Goal: Transaction & Acquisition: Subscribe to service/newsletter

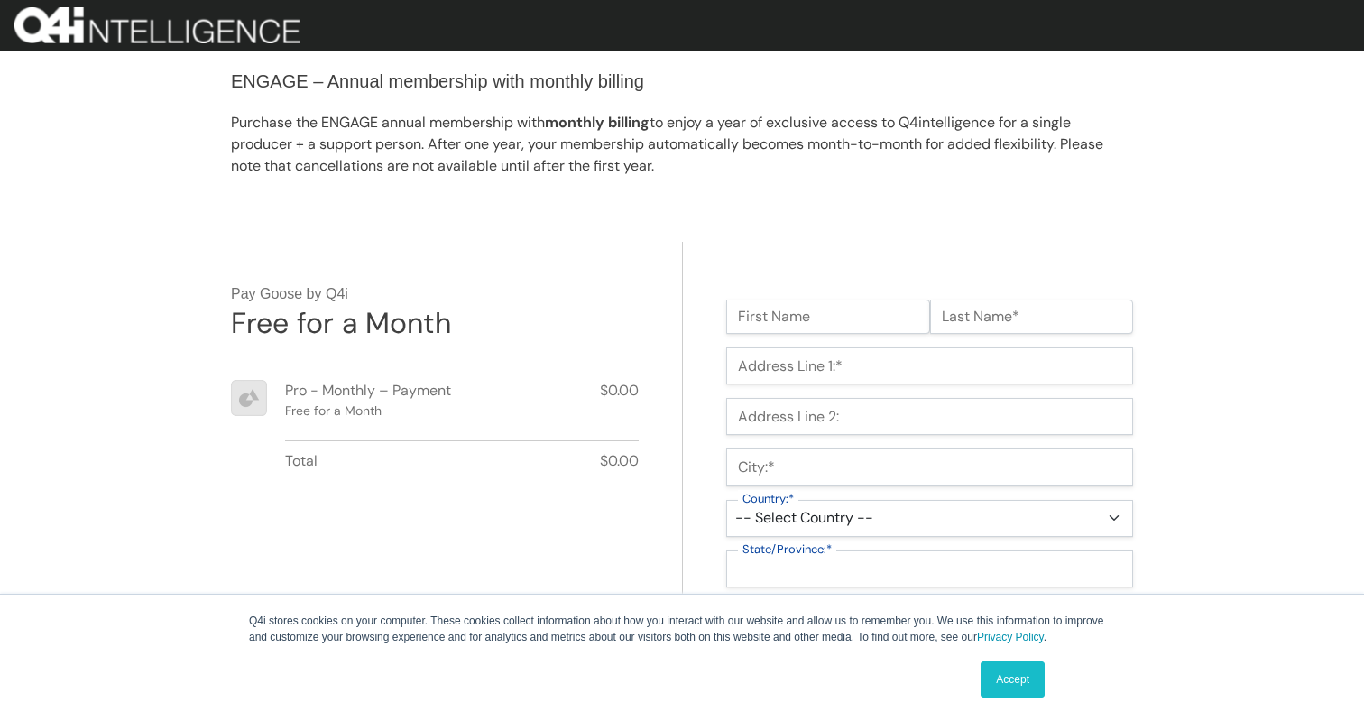
click at [992, 678] on link "Accept" at bounding box center [1012, 679] width 64 height 36
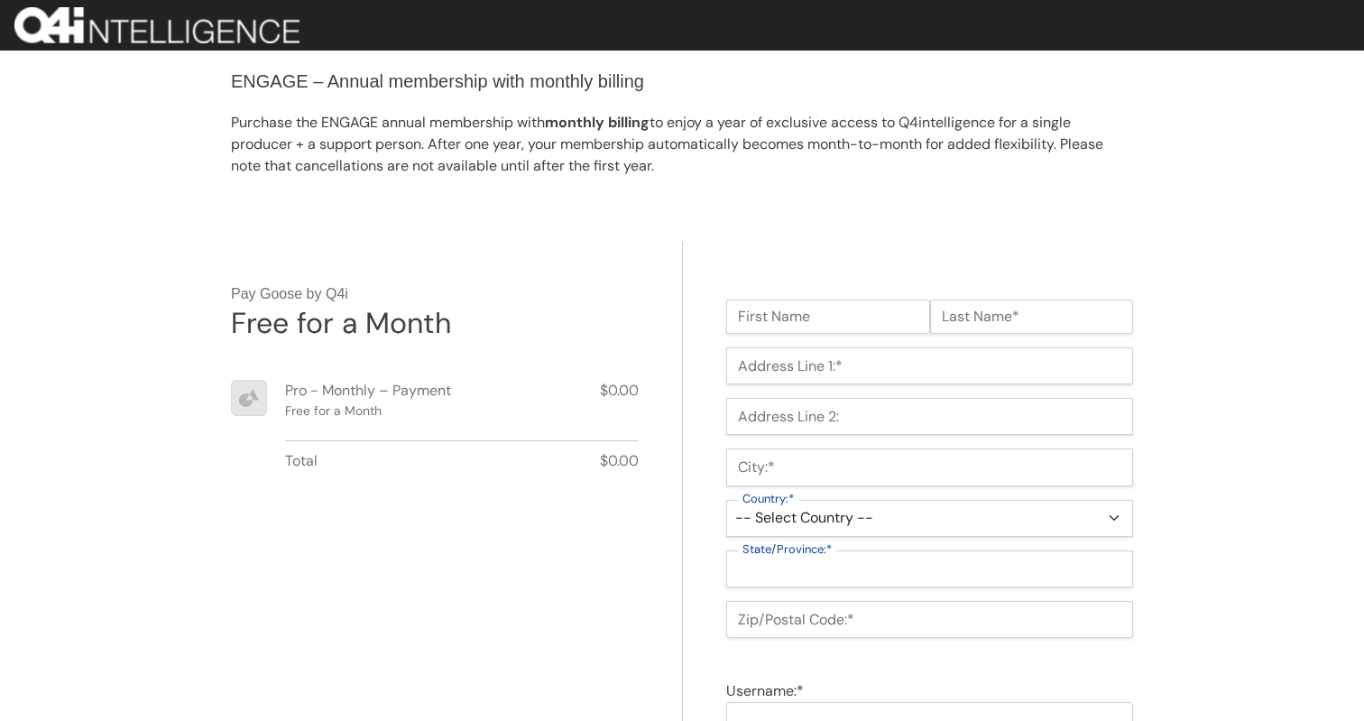
click at [842, 317] on input "First Name" at bounding box center [828, 316] width 204 height 34
type input "Andrez"
click at [1065, 314] on input "Last Name*" at bounding box center [1032, 316] width 204 height 34
type input "Munoz Jr"
click at [967, 357] on input "Address Line 1:*" at bounding box center [929, 365] width 407 height 37
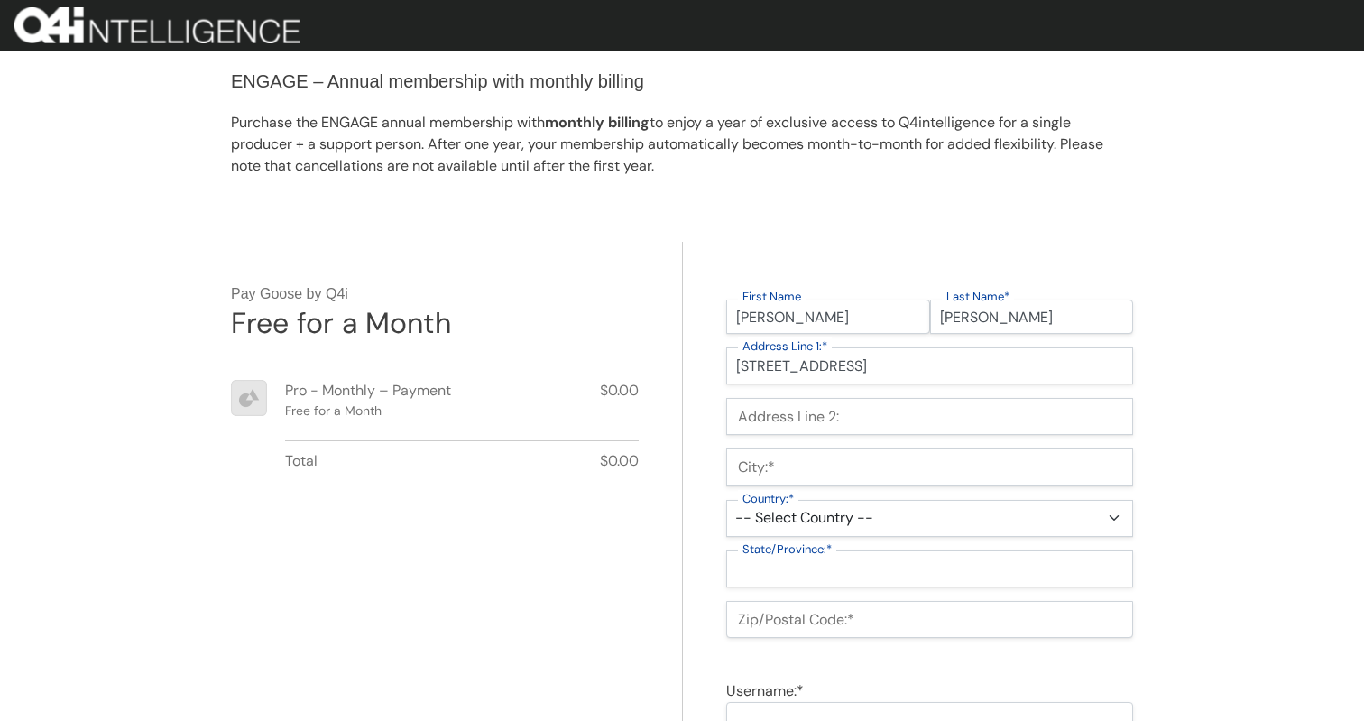
type input "1234 NW 52nd St"
click at [925, 454] on input "City:*" at bounding box center [929, 466] width 407 height 37
type input "S"
type input "G"
type input "L"
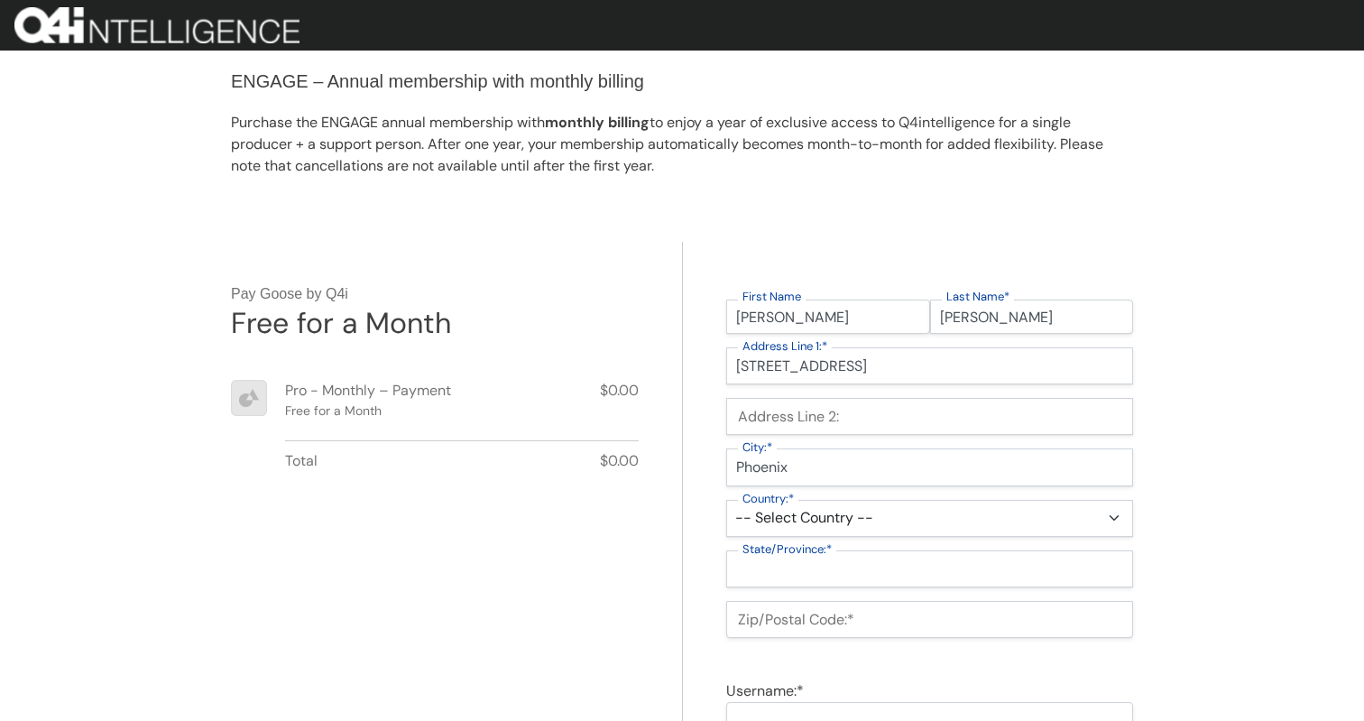
type input "Phoenix"
click at [966, 515] on select "-- Select Country -- United States (US) Afghanistan Åland Islands Albania Alger…" at bounding box center [929, 518] width 407 height 37
select select "US"
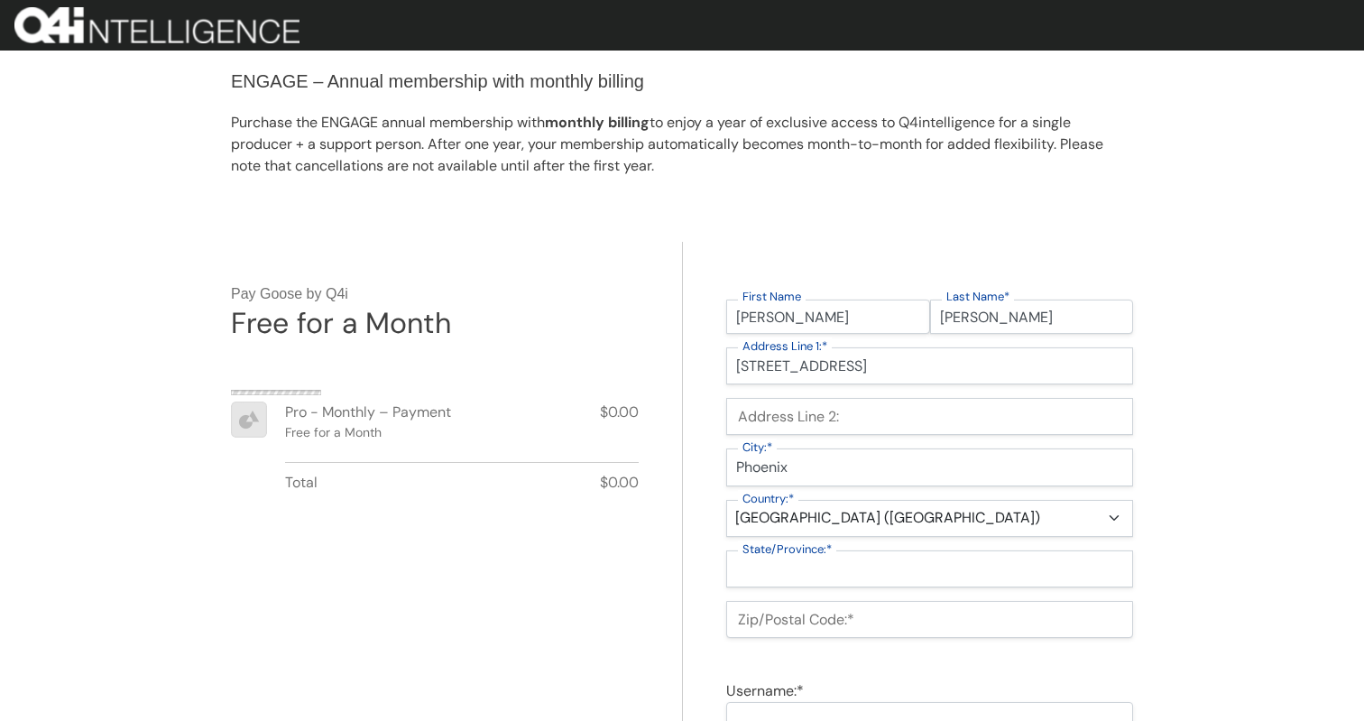
click at [726, 500] on select "-- Select Country -- United States (US) Afghanistan Åland Islands Albania Alger…" at bounding box center [929, 518] width 407 height 37
click at [861, 573] on select "-- Select State -- Alabama Alaska Arizona Arkansas California Colorado Connecti…" at bounding box center [929, 568] width 407 height 37
select select "AZ"
click at [726, 550] on select "-- Select State -- Alabama Alaska Arizona Arkansas California Colorado Connecti…" at bounding box center [929, 568] width 407 height 37
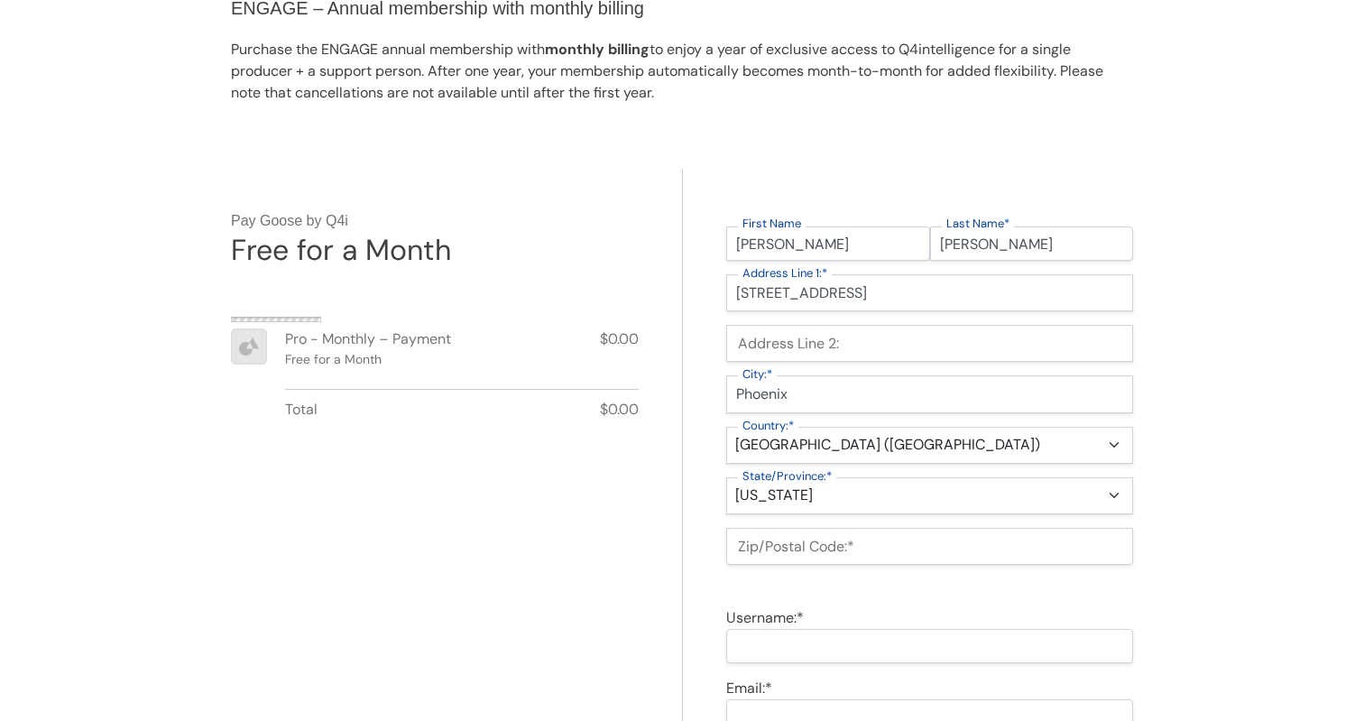
click at [861, 546] on input "Zip/Postal Code:*" at bounding box center [929, 546] width 407 height 37
type input "12345"
click at [828, 622] on div "Username:* Invalid Username" at bounding box center [929, 618] width 407 height 22
click at [823, 630] on input "Username:*" at bounding box center [929, 646] width 407 height 34
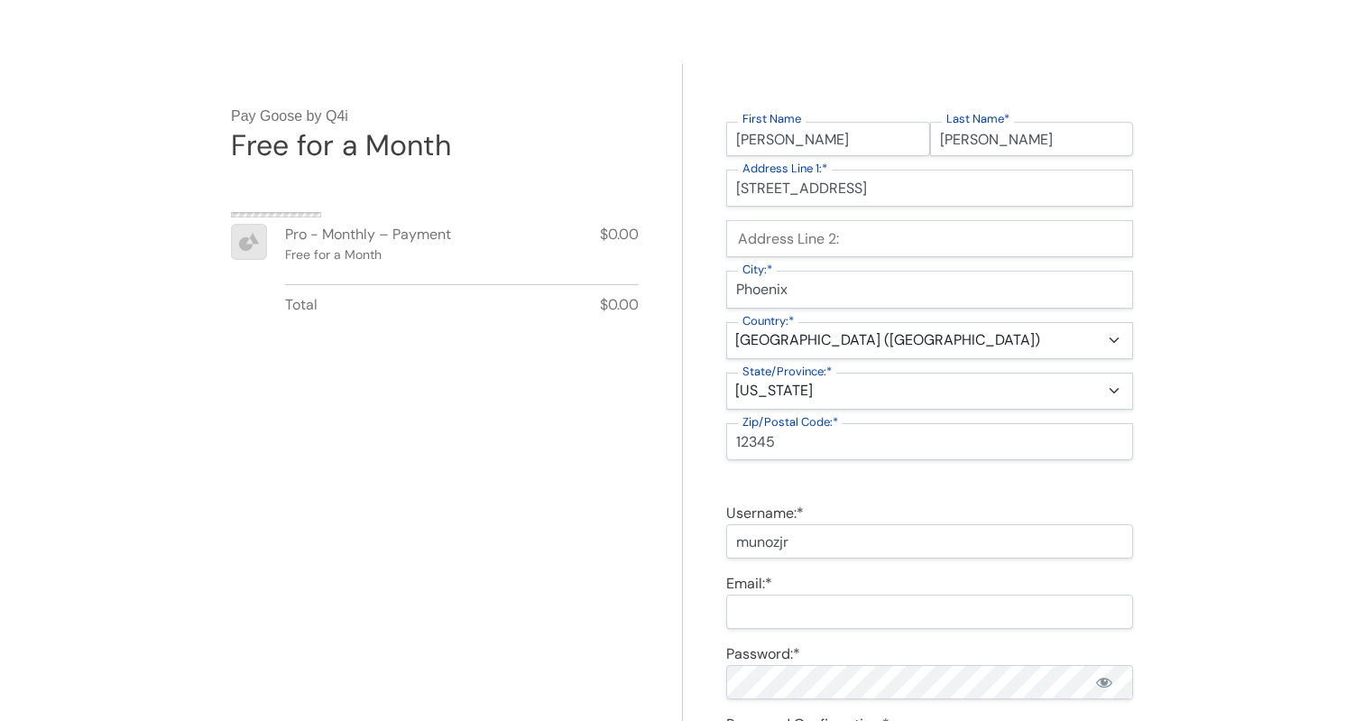
scroll to position [201, 0]
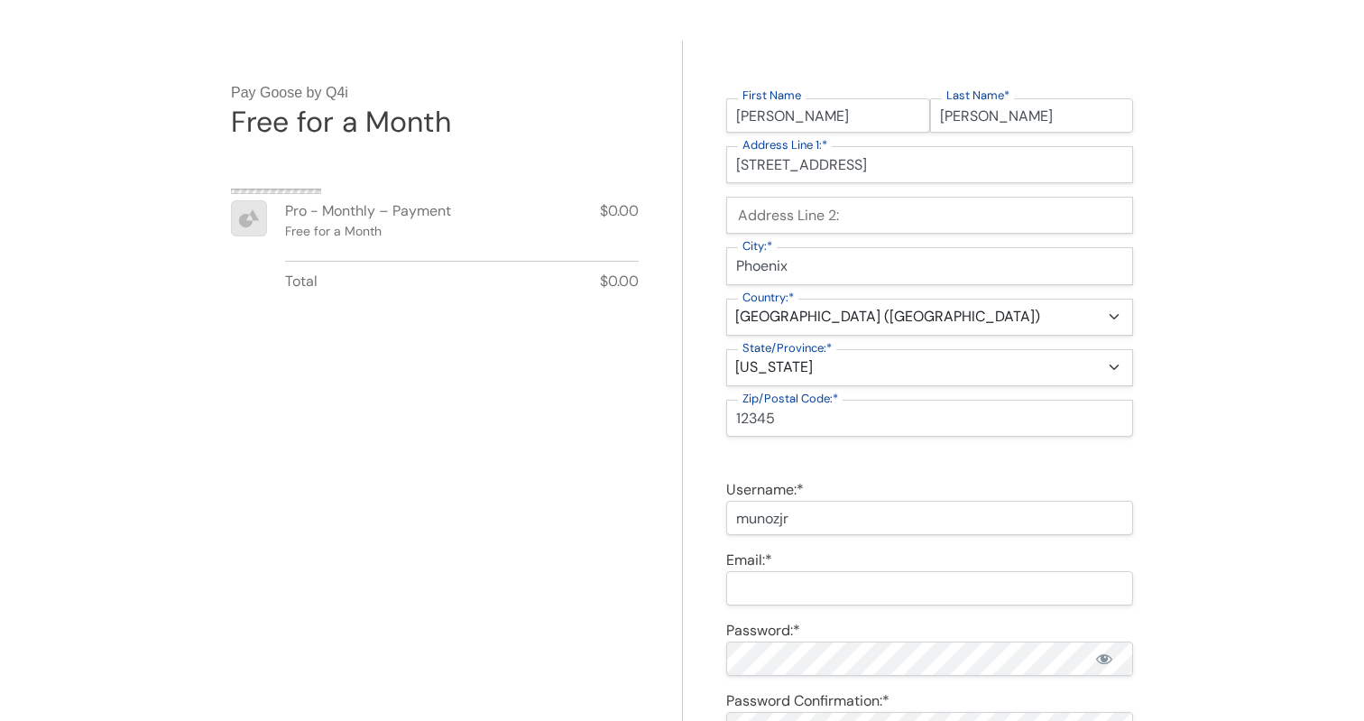
type input "munozjr"
click at [787, 624] on label "Password:*" at bounding box center [763, 630] width 74 height 19
click at [788, 590] on input "Email:*" at bounding box center [929, 588] width 407 height 34
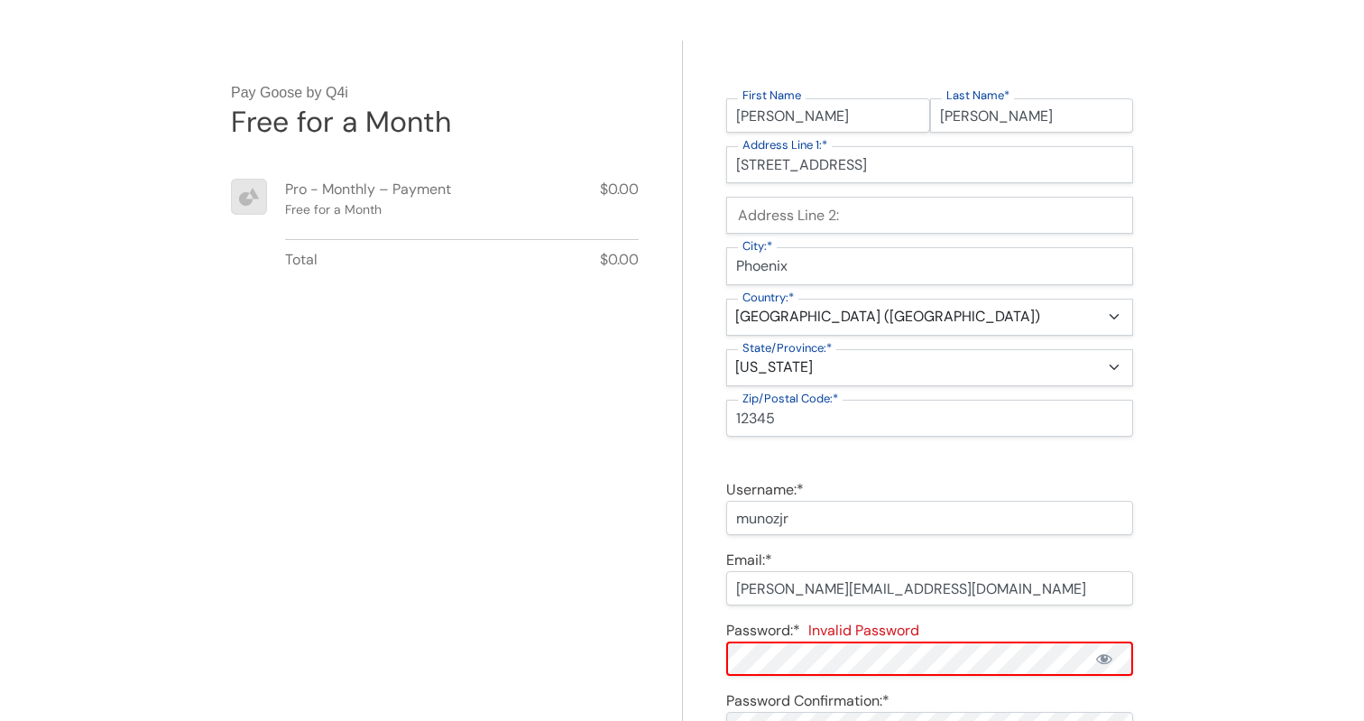
type input "william+munozjr@cheshtech.com"
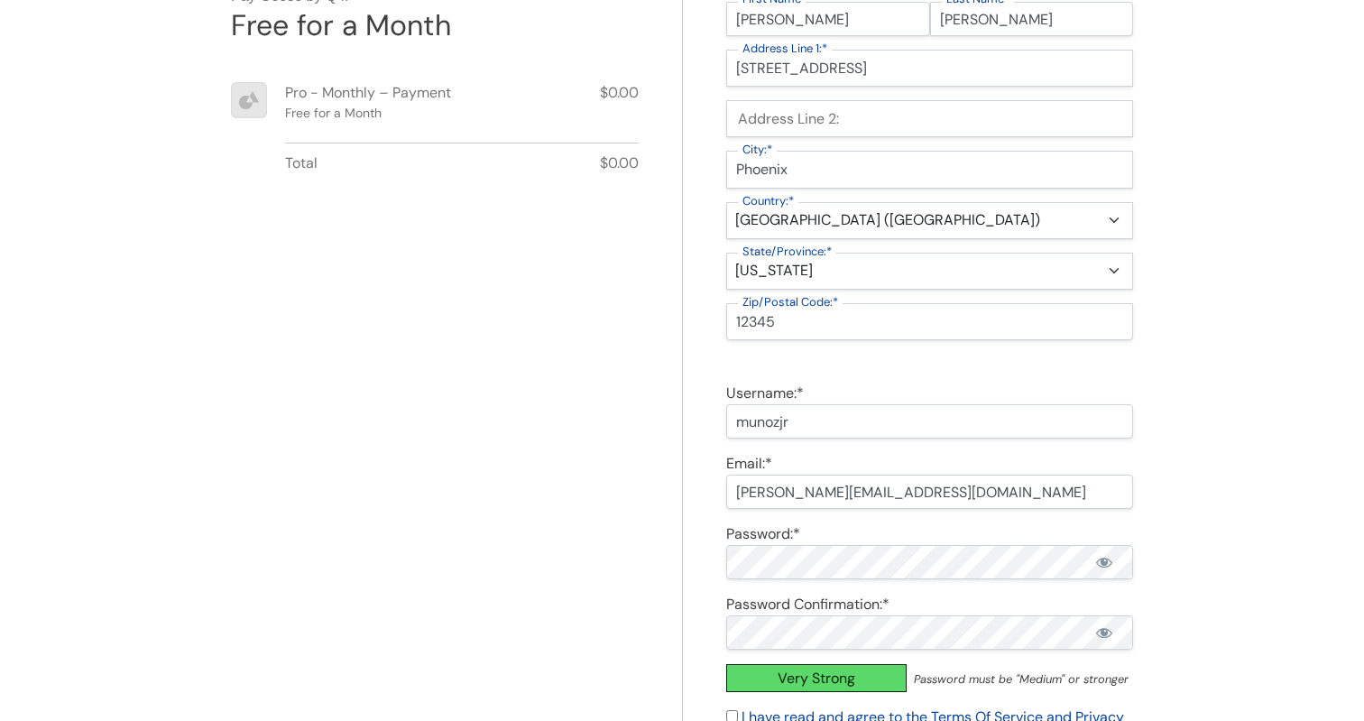
scroll to position [474, 0]
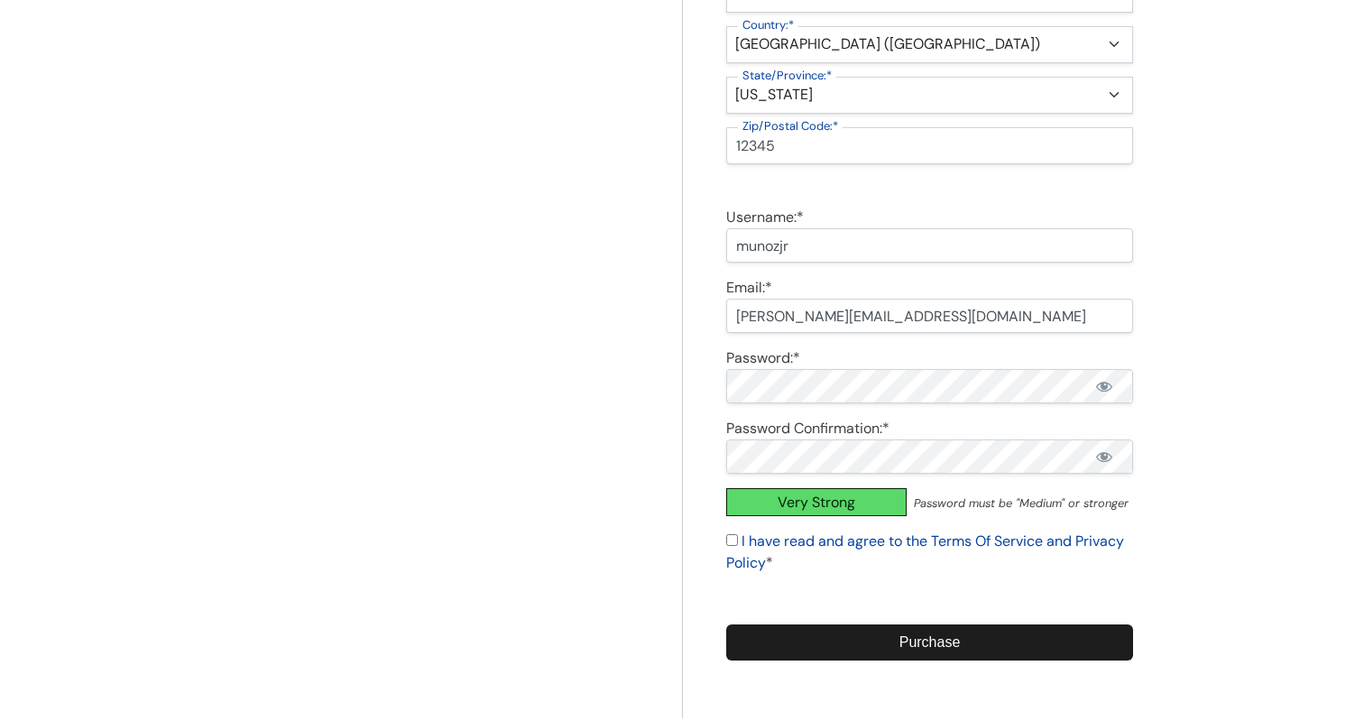
click at [733, 535] on input "I have read and agree to the Terms Of Service and Privacy Policy *" at bounding box center [732, 540] width 12 height 12
checkbox input "true"
click at [768, 649] on input "Purchase" at bounding box center [929, 642] width 407 height 36
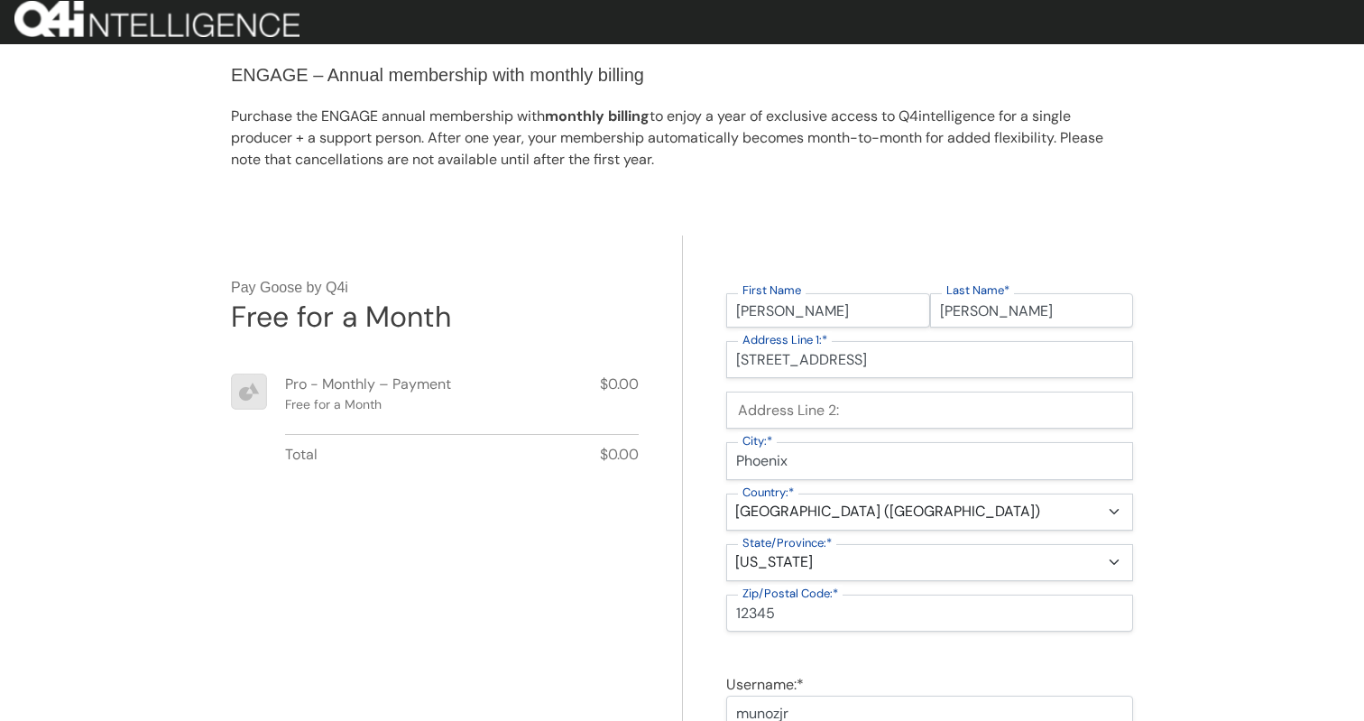
scroll to position [0, 0]
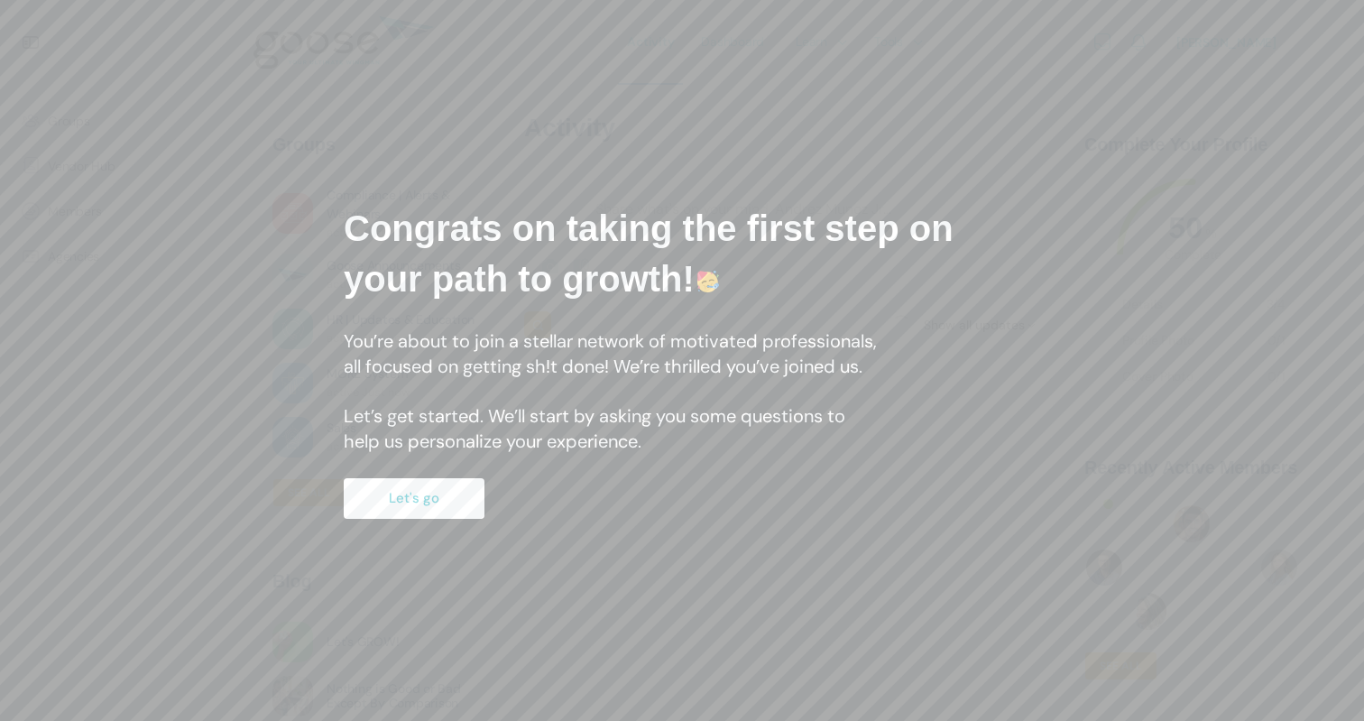
click at [409, 509] on button "Let's go" at bounding box center [414, 498] width 141 height 41
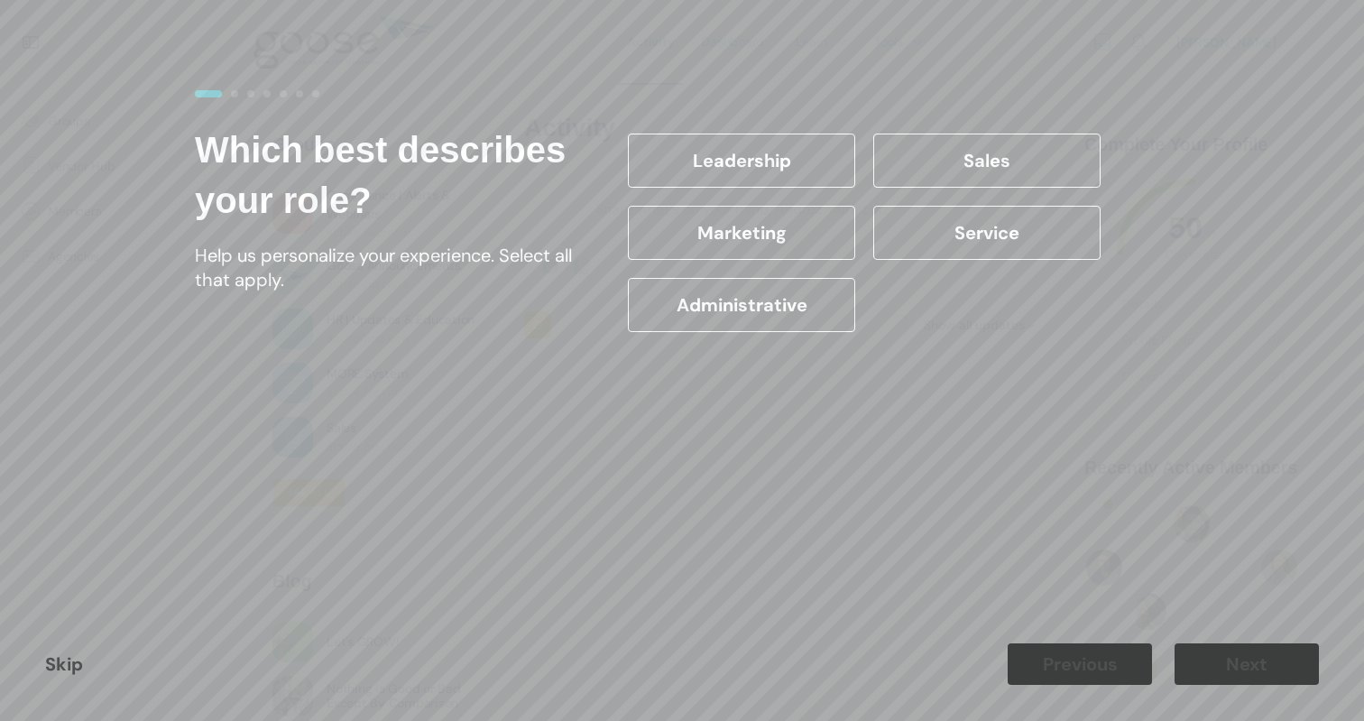
click at [817, 308] on label "Administrative" at bounding box center [741, 305] width 227 height 54
click at [0, 0] on input "Administrative" at bounding box center [0, 0] width 0 height 0
click at [1216, 668] on button "Next" at bounding box center [1246, 663] width 144 height 41
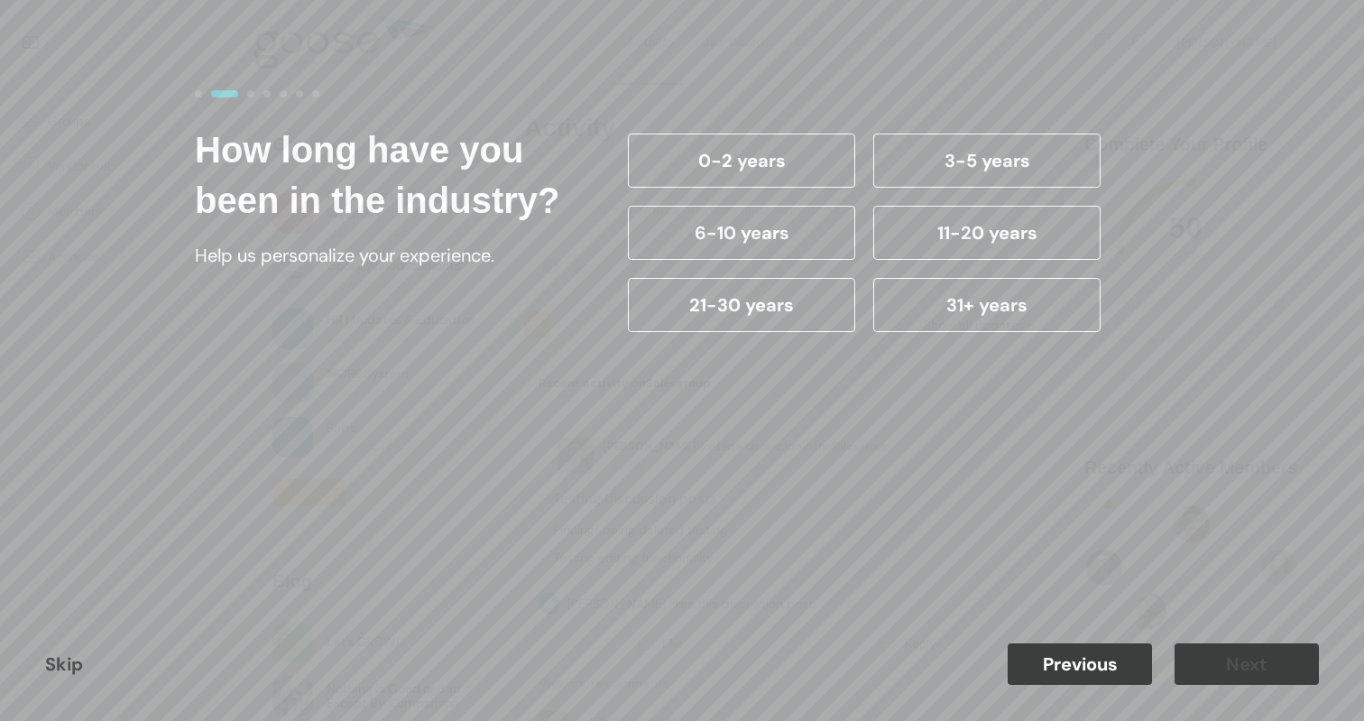
click at [1049, 328] on label "31+ years" at bounding box center [986, 305] width 227 height 54
click at [0, 0] on input "31+ years" at bounding box center [0, 0] width 0 height 0
click at [1049, 316] on label "31+ years" at bounding box center [986, 305] width 227 height 54
click at [0, 0] on input "31+ years" at bounding box center [0, 0] width 0 height 0
click at [1210, 669] on button "Next" at bounding box center [1246, 663] width 144 height 41
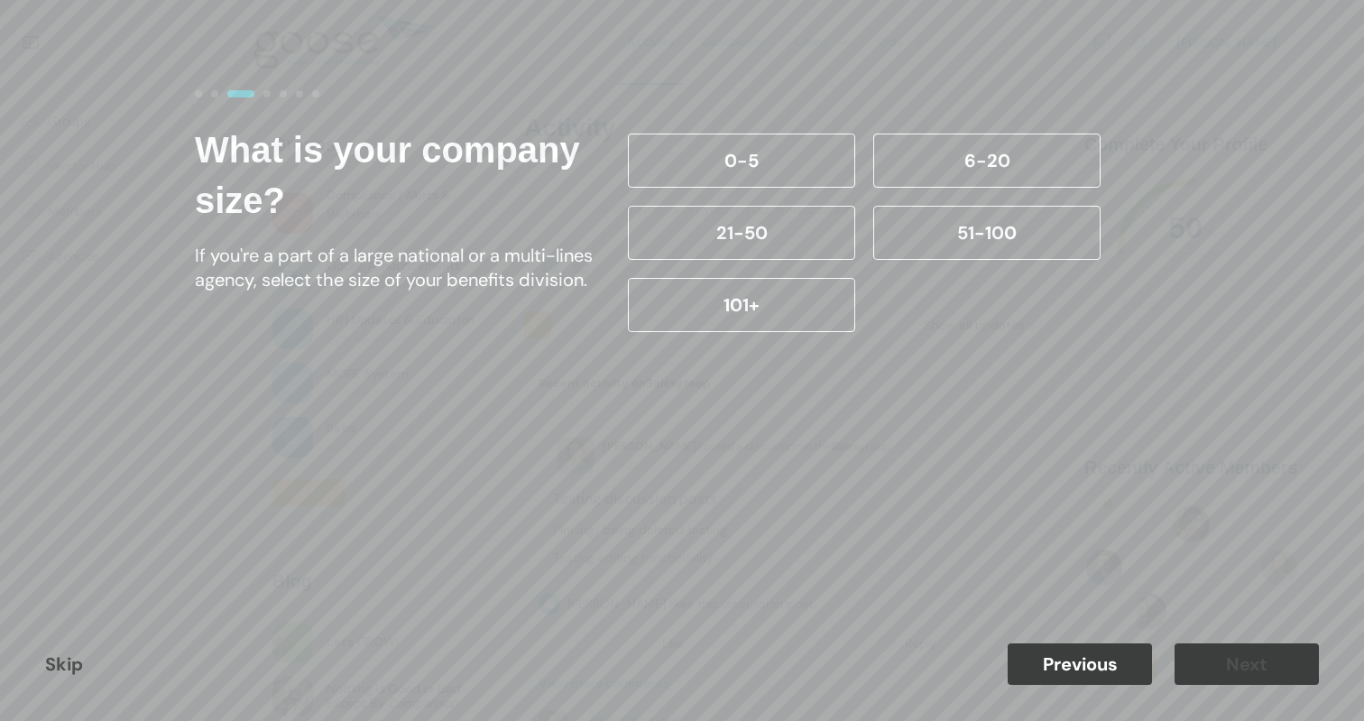
click at [65, 643] on div "Skip Previous Next" at bounding box center [682, 664] width 1364 height 114
click at [65, 656] on link "Skip" at bounding box center [64, 663] width 38 height 23
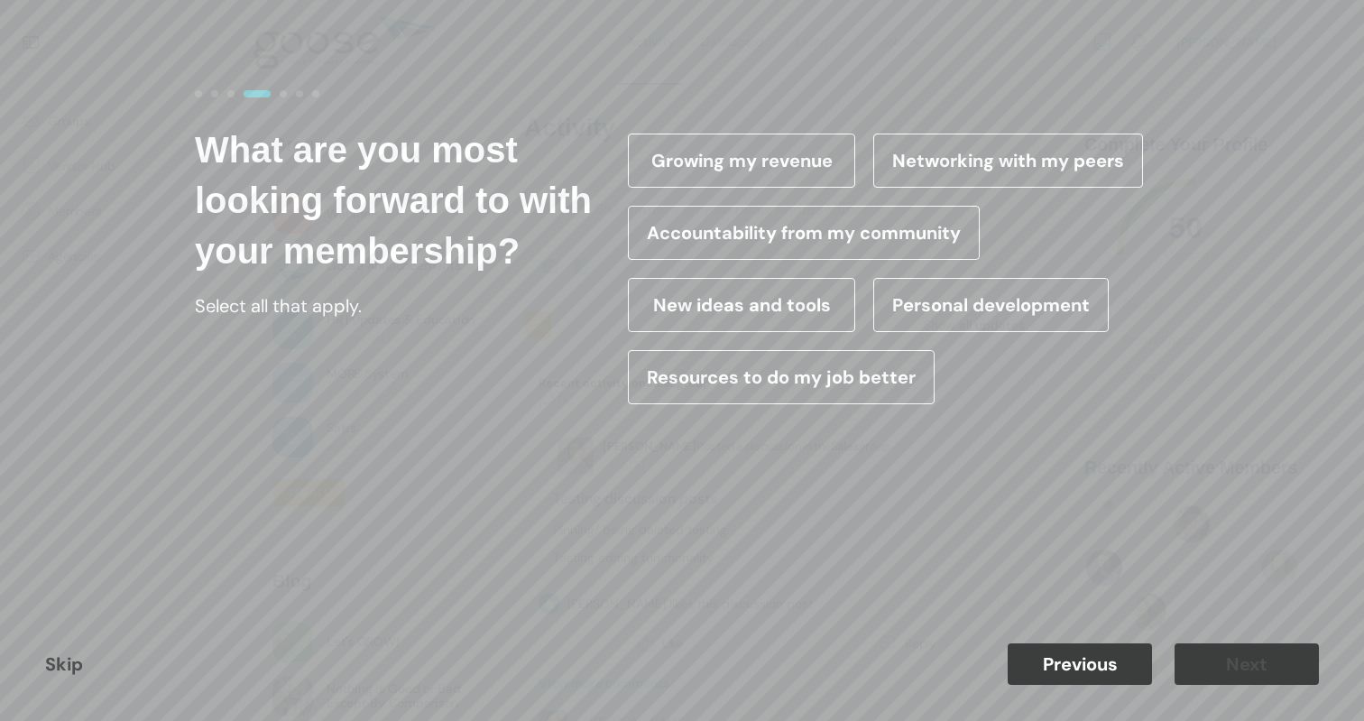
click at [65, 656] on link "Skip" at bounding box center [64, 663] width 38 height 23
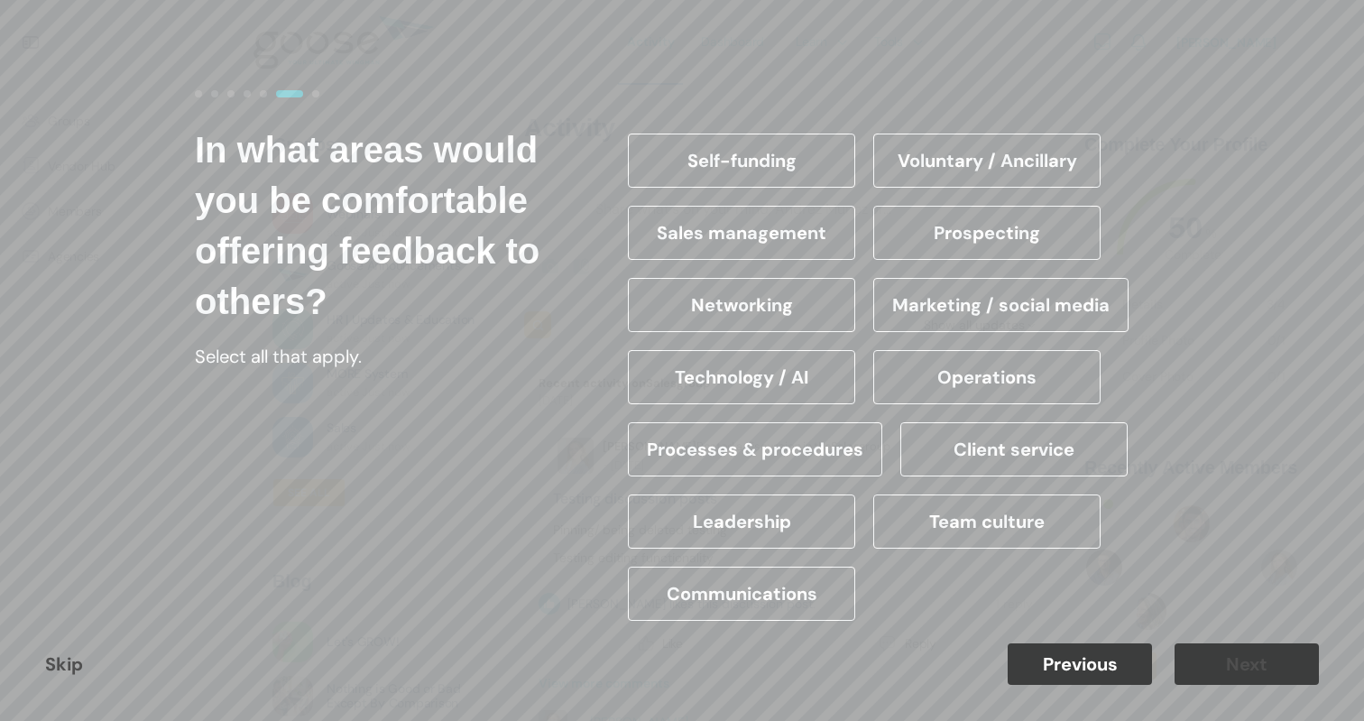
click at [65, 656] on link "Skip" at bounding box center [64, 663] width 38 height 23
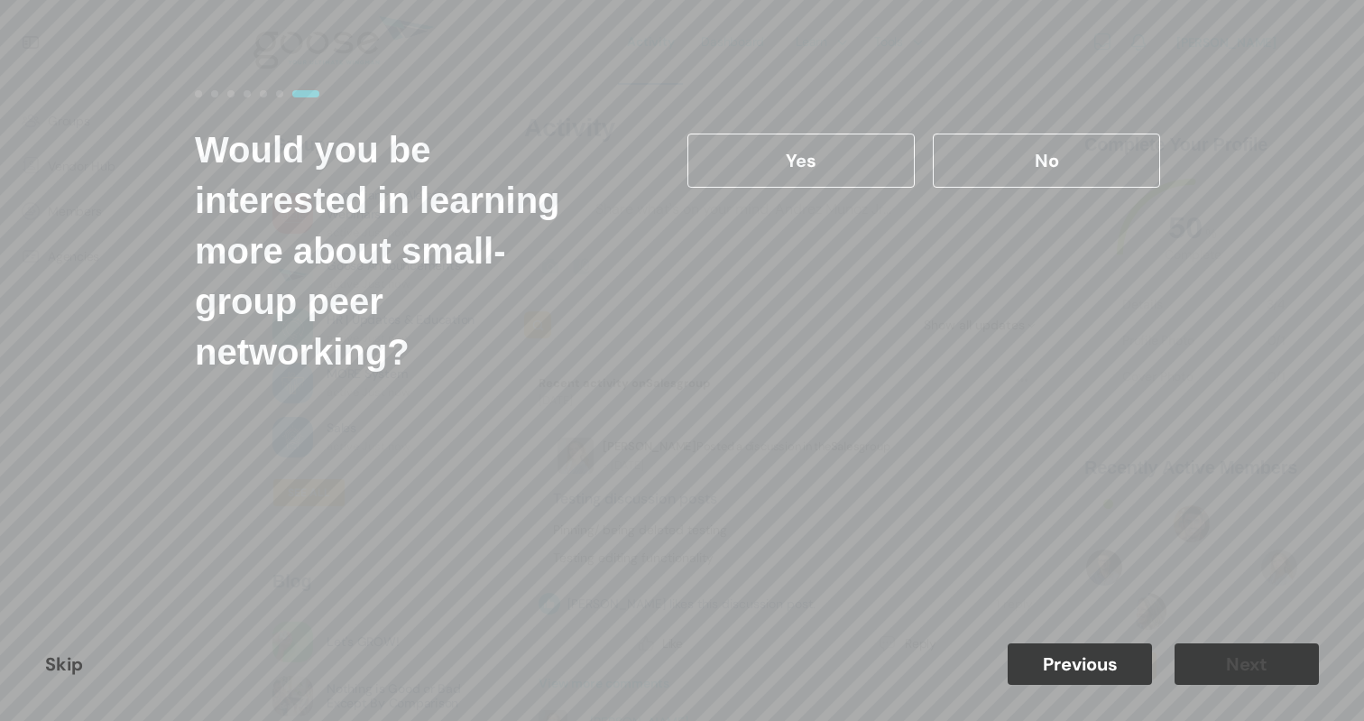
click at [65, 656] on link "Skip" at bounding box center [64, 663] width 38 height 23
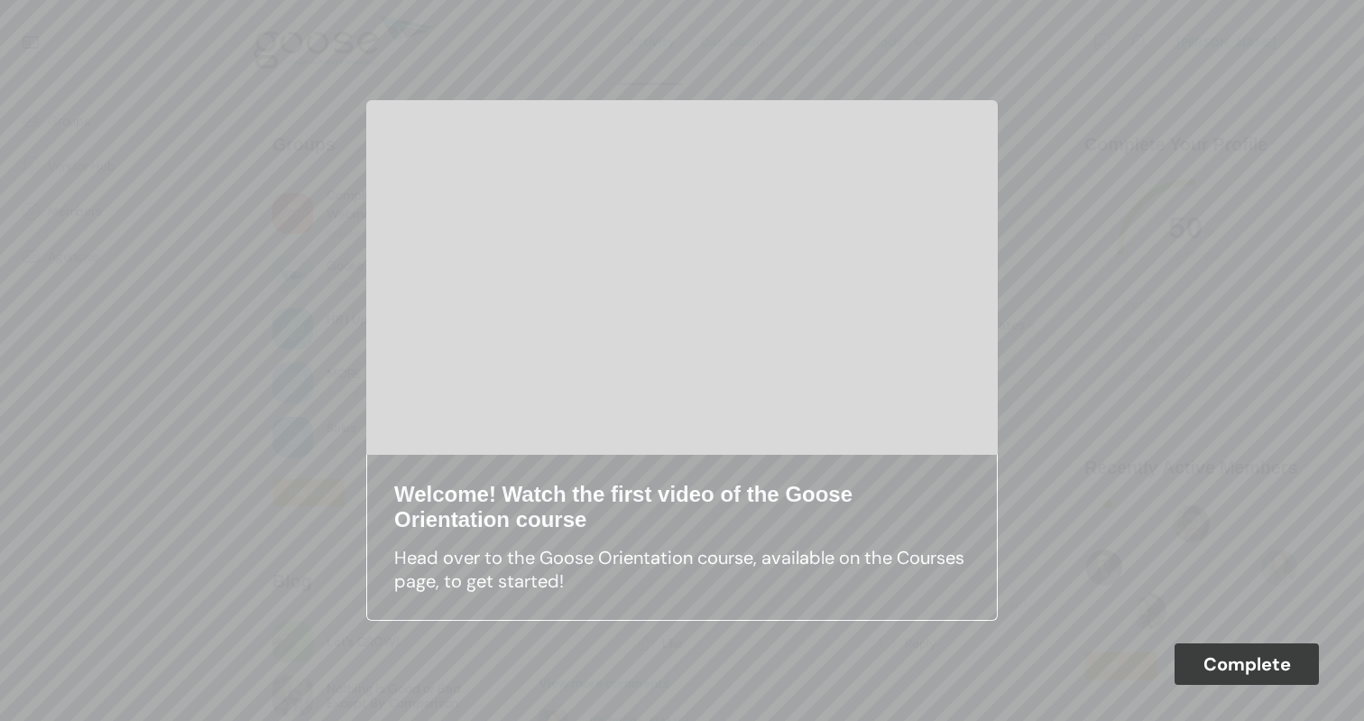
click at [1200, 687] on div "Complete" at bounding box center [682, 664] width 1364 height 114
click at [1201, 678] on button "Complete" at bounding box center [1246, 663] width 144 height 41
